Goal: Information Seeking & Learning: Check status

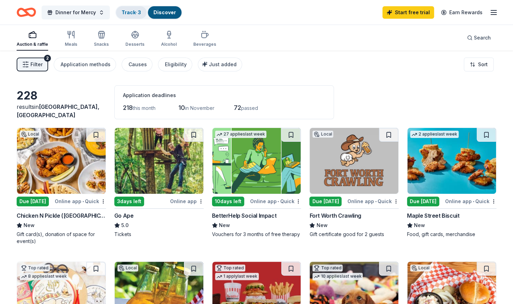
click at [133, 14] on link "Track · 3" at bounding box center [131, 12] width 19 height 6
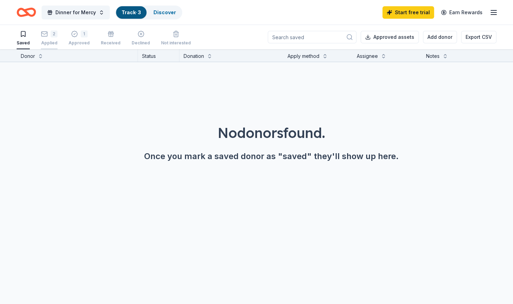
click at [51, 35] on div "2" at bounding box center [54, 33] width 7 height 7
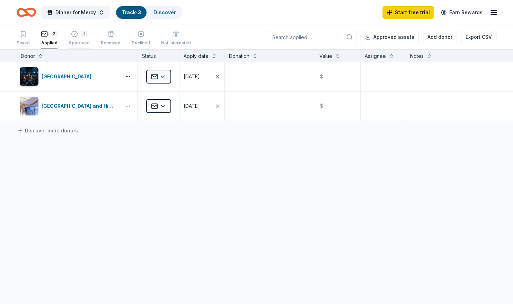
click at [76, 40] on div "Approved" at bounding box center [79, 43] width 21 height 6
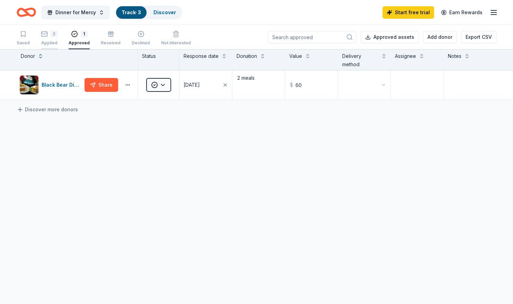
click at [44, 35] on icon "button" at bounding box center [44, 33] width 7 height 7
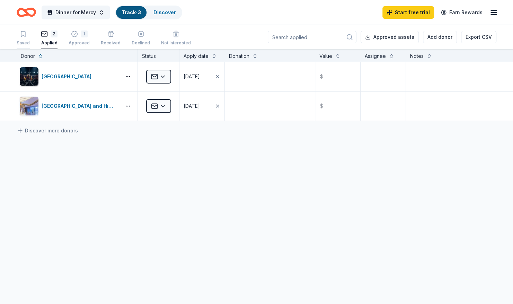
click at [23, 37] on icon "button" at bounding box center [23, 33] width 7 height 7
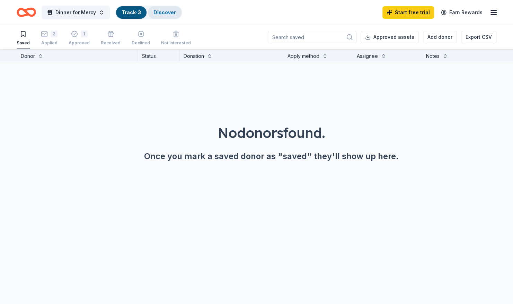
click at [157, 15] on link "Discover" at bounding box center [165, 12] width 23 height 6
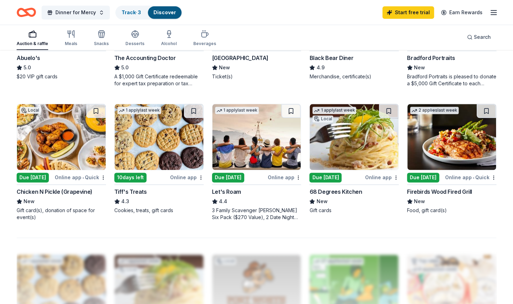
scroll to position [425, 0]
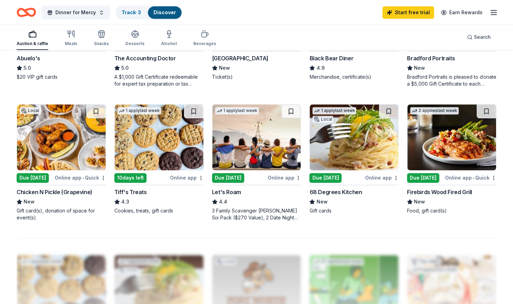
click at [132, 159] on img at bounding box center [159, 137] width 89 height 66
click at [135, 13] on link "Track · 4" at bounding box center [132, 12] width 20 height 6
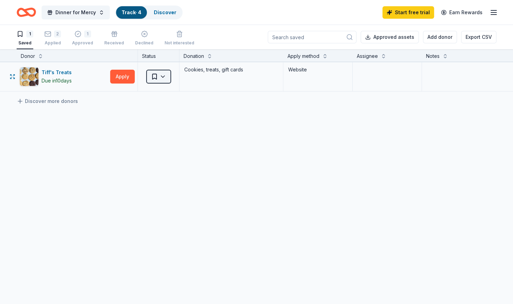
click at [161, 78] on html "Dinner for Mercy Track · 4 Discover Start free trial Earn Rewards 1 Saved 2 App…" at bounding box center [256, 152] width 513 height 304
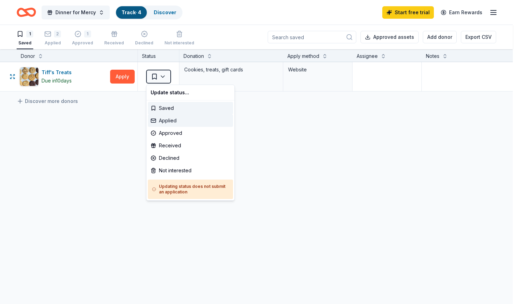
click at [161, 124] on div "Applied" at bounding box center [190, 120] width 85 height 12
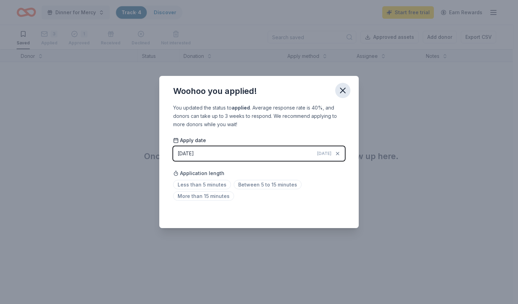
click at [346, 95] on icon "button" at bounding box center [343, 91] width 10 height 10
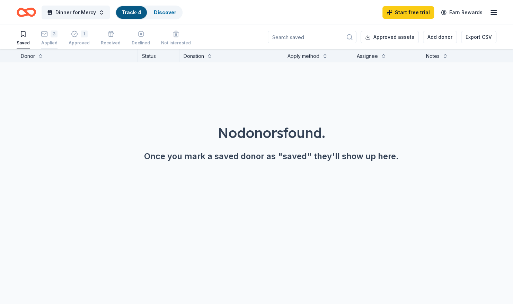
click at [45, 40] on div "Applied" at bounding box center [49, 39] width 17 height 6
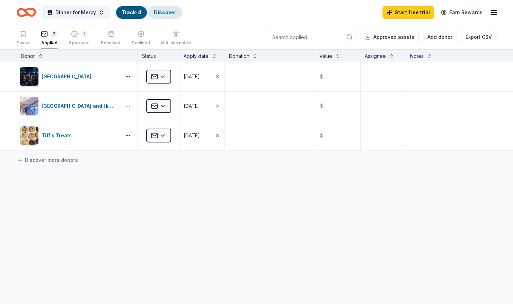
click at [170, 11] on link "Discover" at bounding box center [165, 12] width 23 height 6
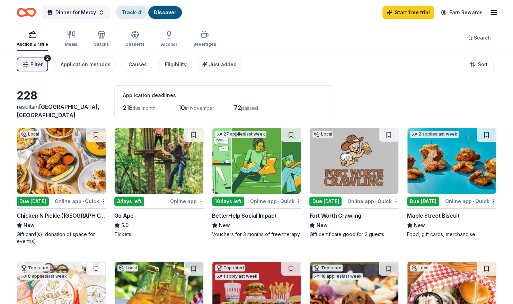
click at [130, 13] on link "Track · 4" at bounding box center [132, 12] width 20 height 6
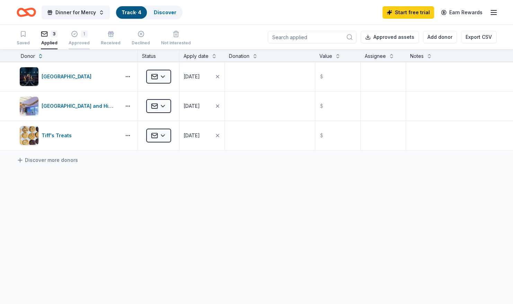
click at [77, 40] on div "1 Approved" at bounding box center [79, 37] width 21 height 15
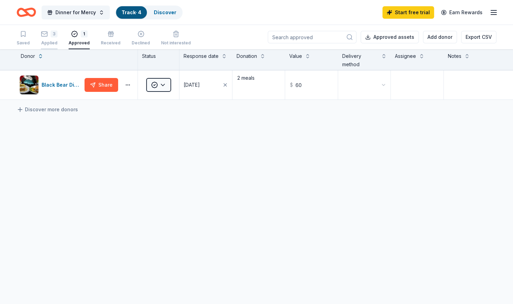
click at [50, 44] on div "Applied" at bounding box center [49, 43] width 17 height 6
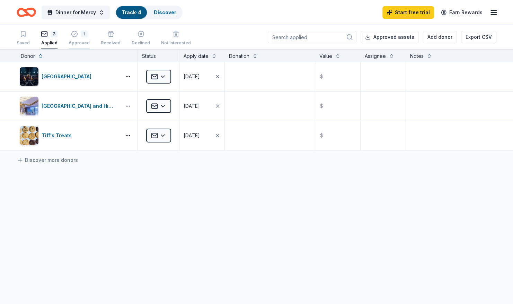
click at [78, 38] on div "1 Approved" at bounding box center [79, 37] width 21 height 15
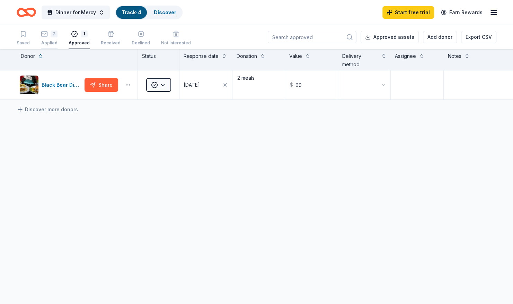
click at [53, 34] on div "3" at bounding box center [54, 33] width 7 height 7
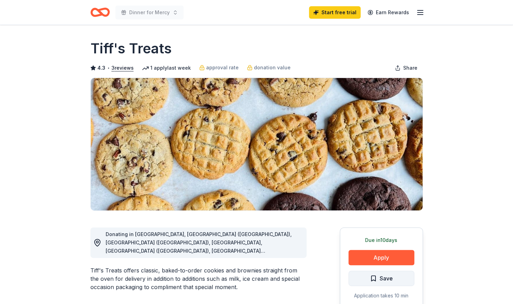
click at [377, 278] on span "Save" at bounding box center [381, 278] width 23 height 9
